Goal: Find specific page/section: Find specific page/section

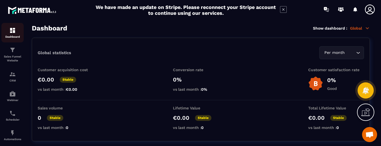
click at [11, 32] on img at bounding box center [12, 30] width 7 height 7
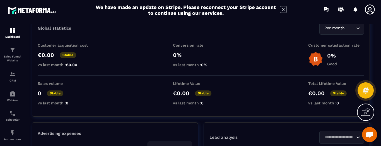
scroll to position [28, 0]
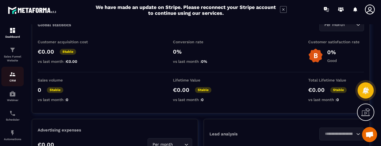
click at [13, 74] on img at bounding box center [12, 74] width 7 height 7
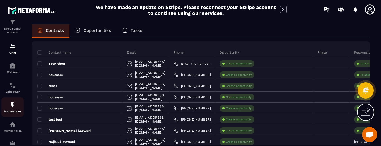
scroll to position [56, 0]
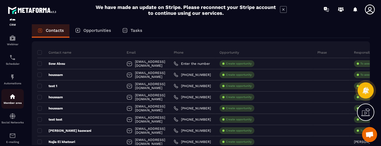
click at [11, 99] on img at bounding box center [12, 96] width 7 height 7
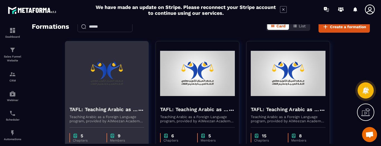
scroll to position [56, 0]
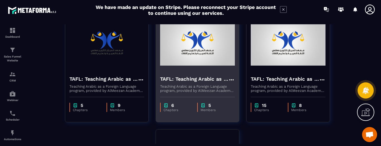
click at [190, 68] on img at bounding box center [197, 43] width 75 height 56
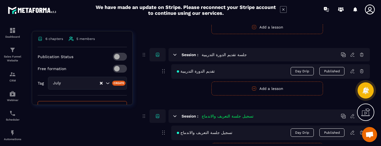
scroll to position [175, 0]
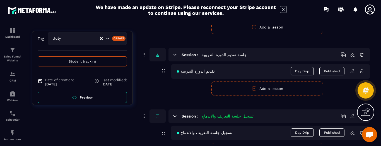
click at [82, 95] on span "Preview" at bounding box center [86, 97] width 13 height 4
